Goal: Task Accomplishment & Management: Manage account settings

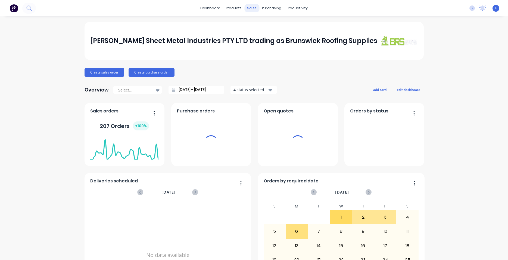
click at [248, 10] on div "sales" at bounding box center [251, 8] width 15 height 8
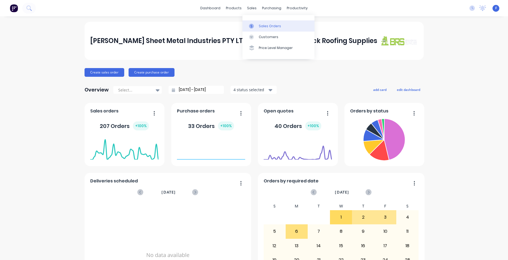
click at [270, 27] on div "Sales Orders" at bounding box center [270, 26] width 22 height 5
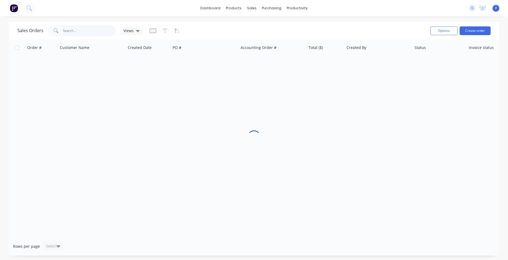
click at [84, 31] on input "text" at bounding box center [89, 30] width 53 height 11
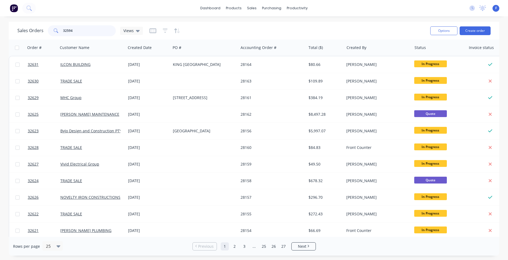
type input "32594"
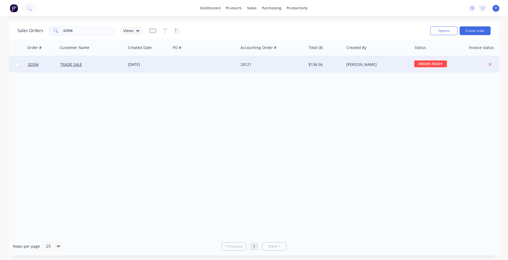
click at [202, 70] on div at bounding box center [205, 64] width 68 height 16
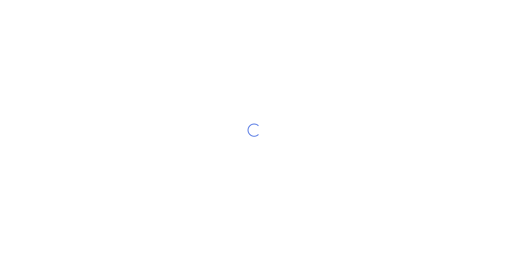
click at [202, 70] on div "Loading..." at bounding box center [254, 130] width 508 height 260
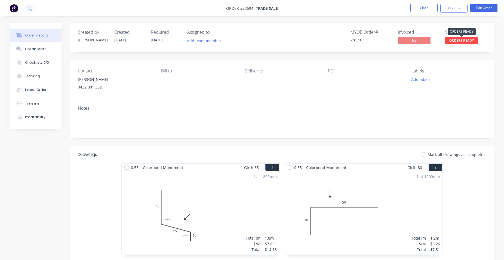
click at [450, 42] on span "ORDERS READY" at bounding box center [461, 40] width 33 height 7
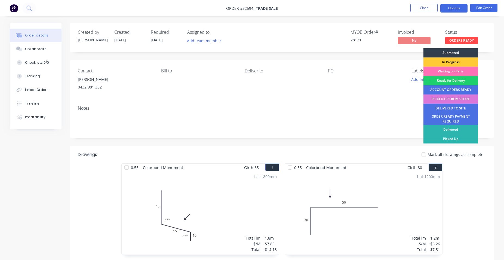
click at [457, 6] on button "Options" at bounding box center [453, 8] width 27 height 9
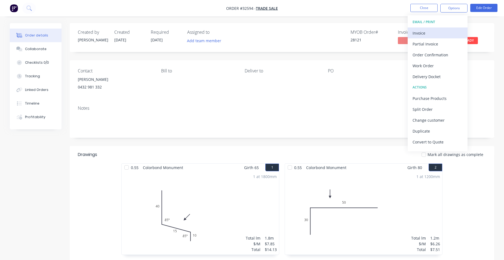
click at [441, 30] on div "Invoice" at bounding box center [437, 33] width 50 height 8
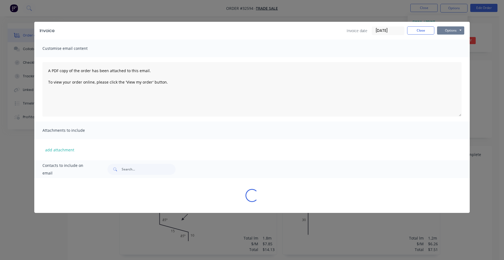
click at [448, 31] on button "Options" at bounding box center [450, 30] width 27 height 8
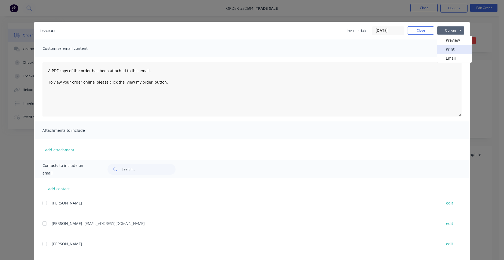
click at [450, 49] on button "Print" at bounding box center [454, 49] width 35 height 9
click at [427, 29] on button "Close" at bounding box center [420, 30] width 27 height 8
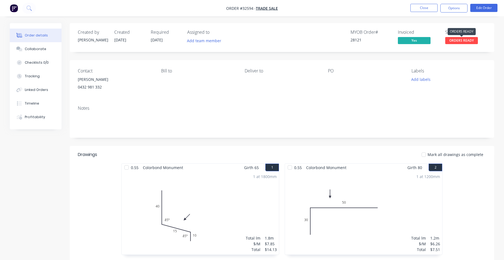
click at [471, 40] on span "ORDERS READY" at bounding box center [461, 40] width 33 height 7
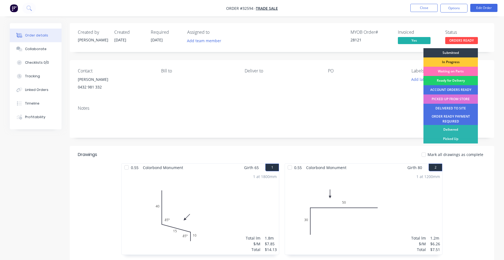
click at [455, 98] on div "PICKED UP FROM STORE" at bounding box center [450, 98] width 54 height 9
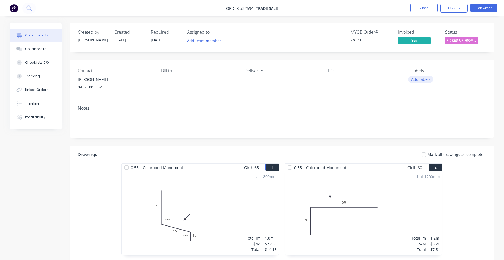
click at [418, 80] on button "Add labels" at bounding box center [420, 79] width 25 height 7
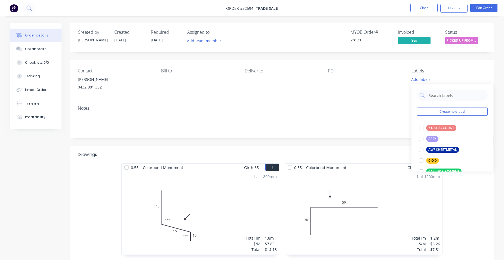
scroll to position [124, 0]
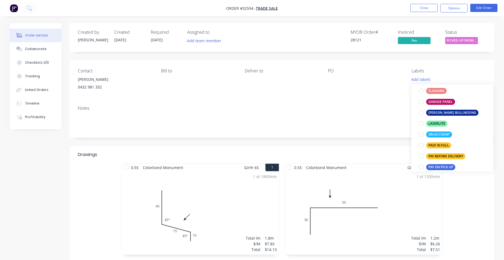
click at [434, 144] on div "PAID IN FULL" at bounding box center [438, 145] width 25 height 6
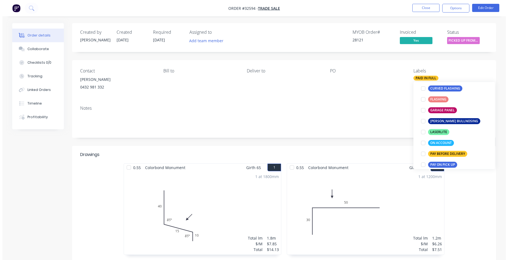
scroll to position [0, 0]
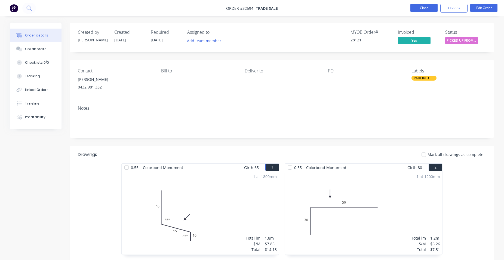
click at [417, 7] on button "Close" at bounding box center [423, 8] width 27 height 8
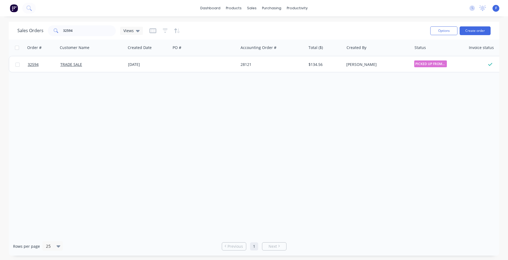
click at [15, 8] on img at bounding box center [14, 8] width 8 height 8
